Goal: Information Seeking & Learning: Learn about a topic

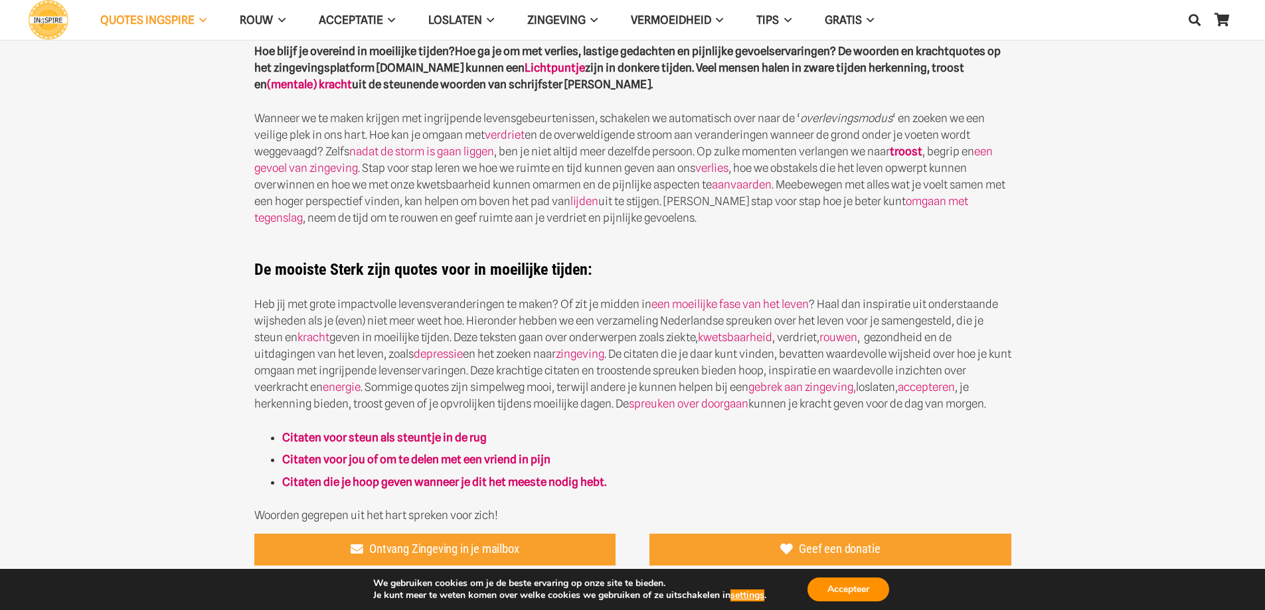
scroll to position [443, 0]
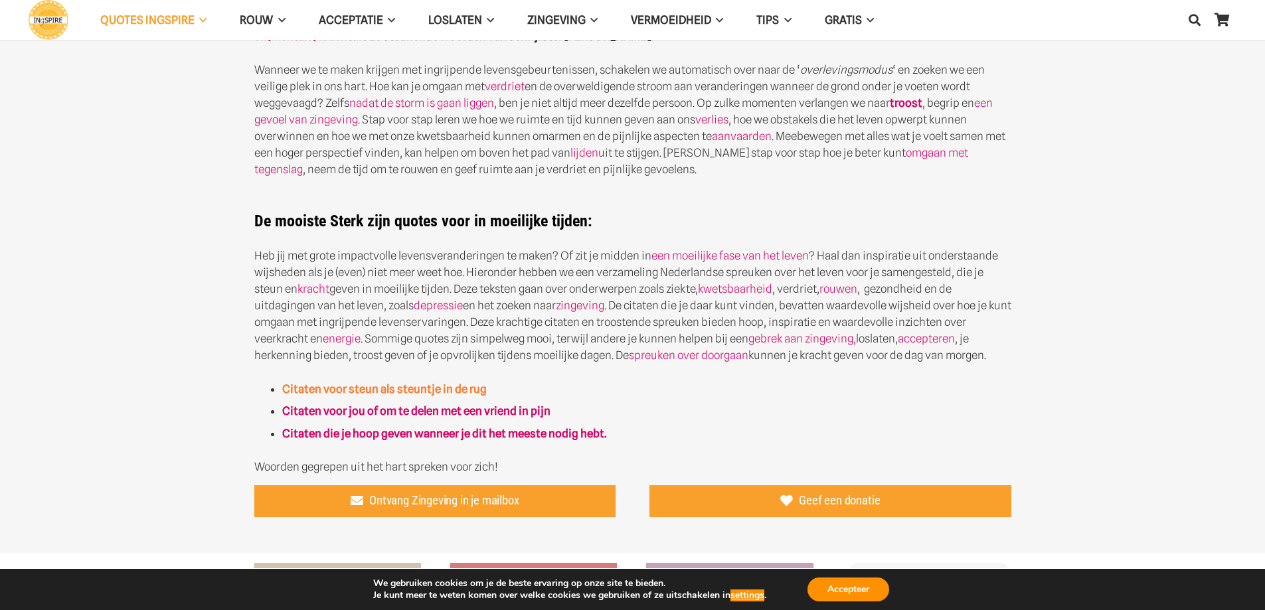
click at [343, 388] on strong "Citaten voor steun als steuntje in de rug" at bounding box center [384, 388] width 204 height 13
click at [402, 428] on strong "Citaten die je hoop geven wanneer je dit het meeste nodig hebt." at bounding box center [444, 433] width 324 height 13
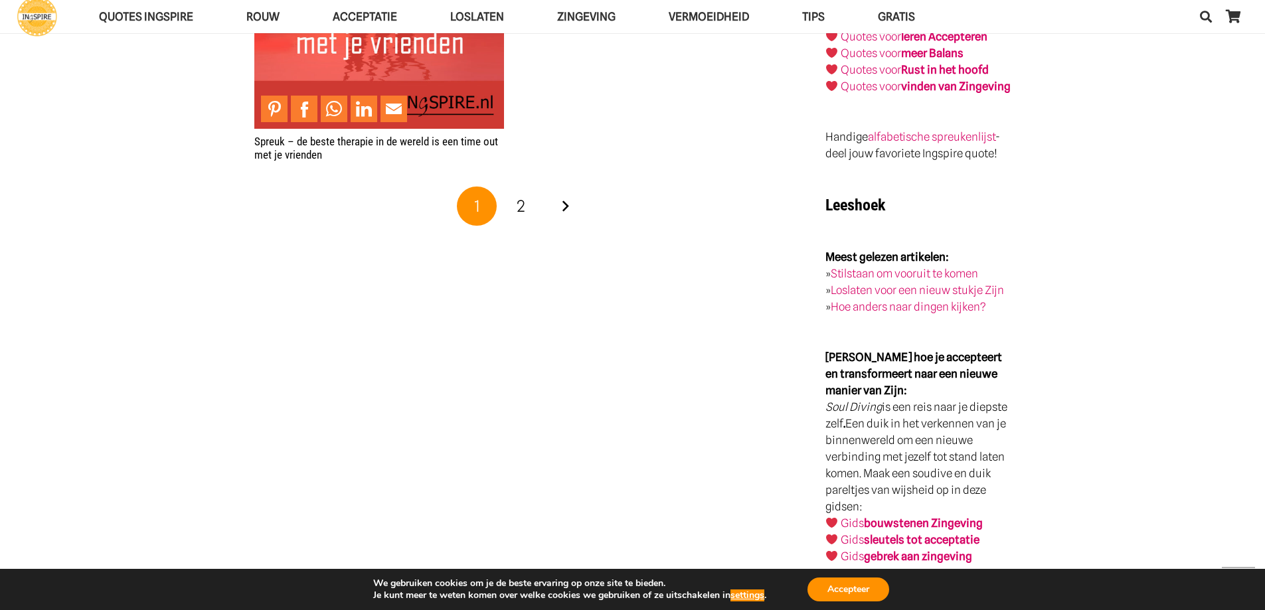
scroll to position [2323, 0]
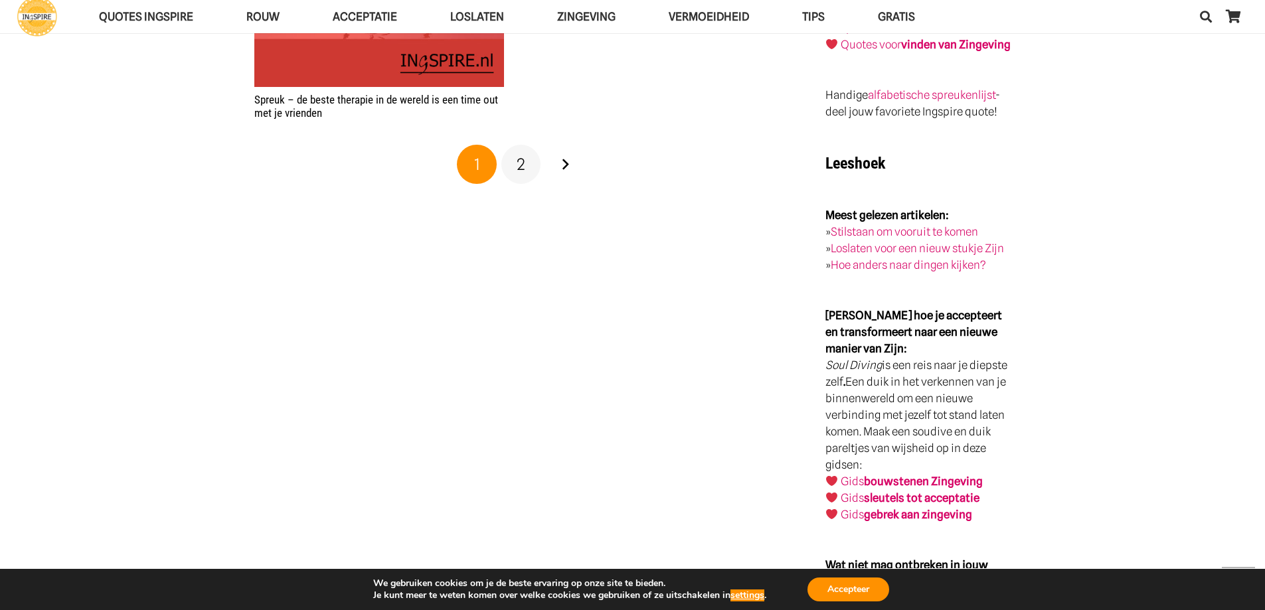
click at [517, 168] on span "2" at bounding box center [520, 164] width 9 height 19
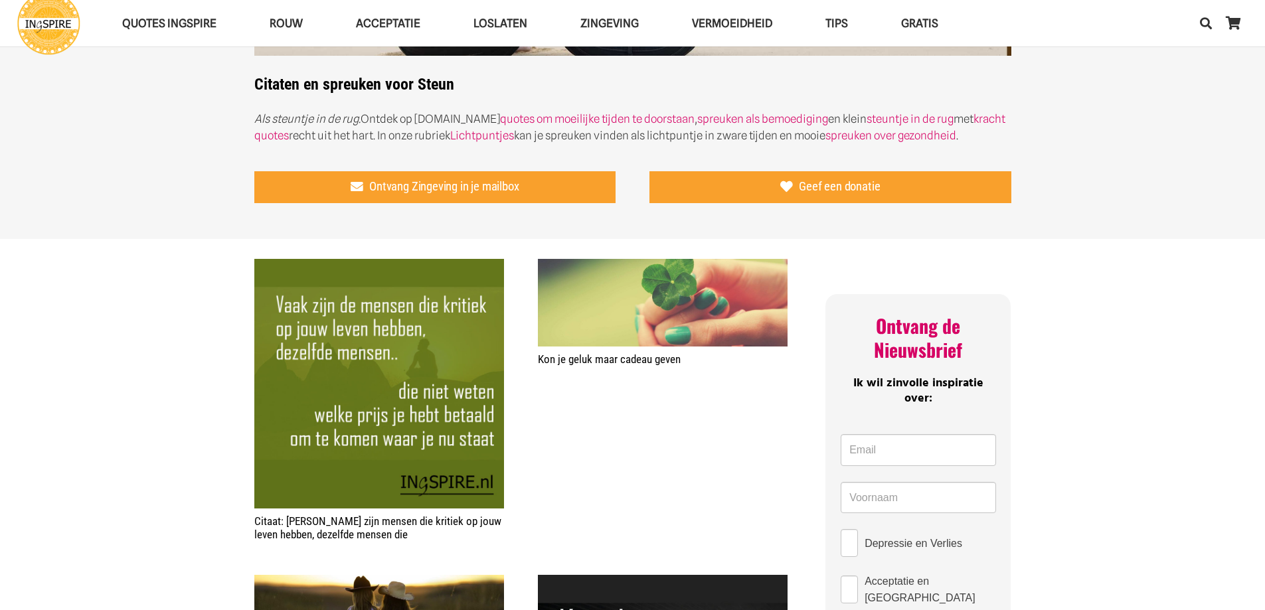
scroll to position [553, 0]
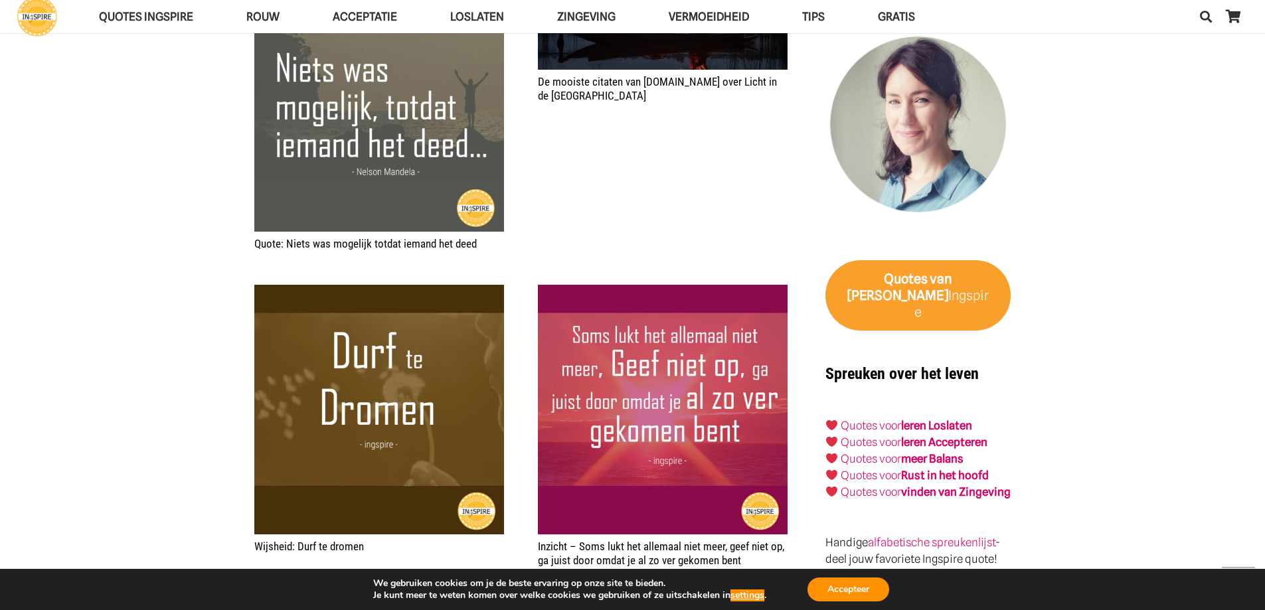
scroll to position [1770, 0]
